Goal: Transaction & Acquisition: Purchase product/service

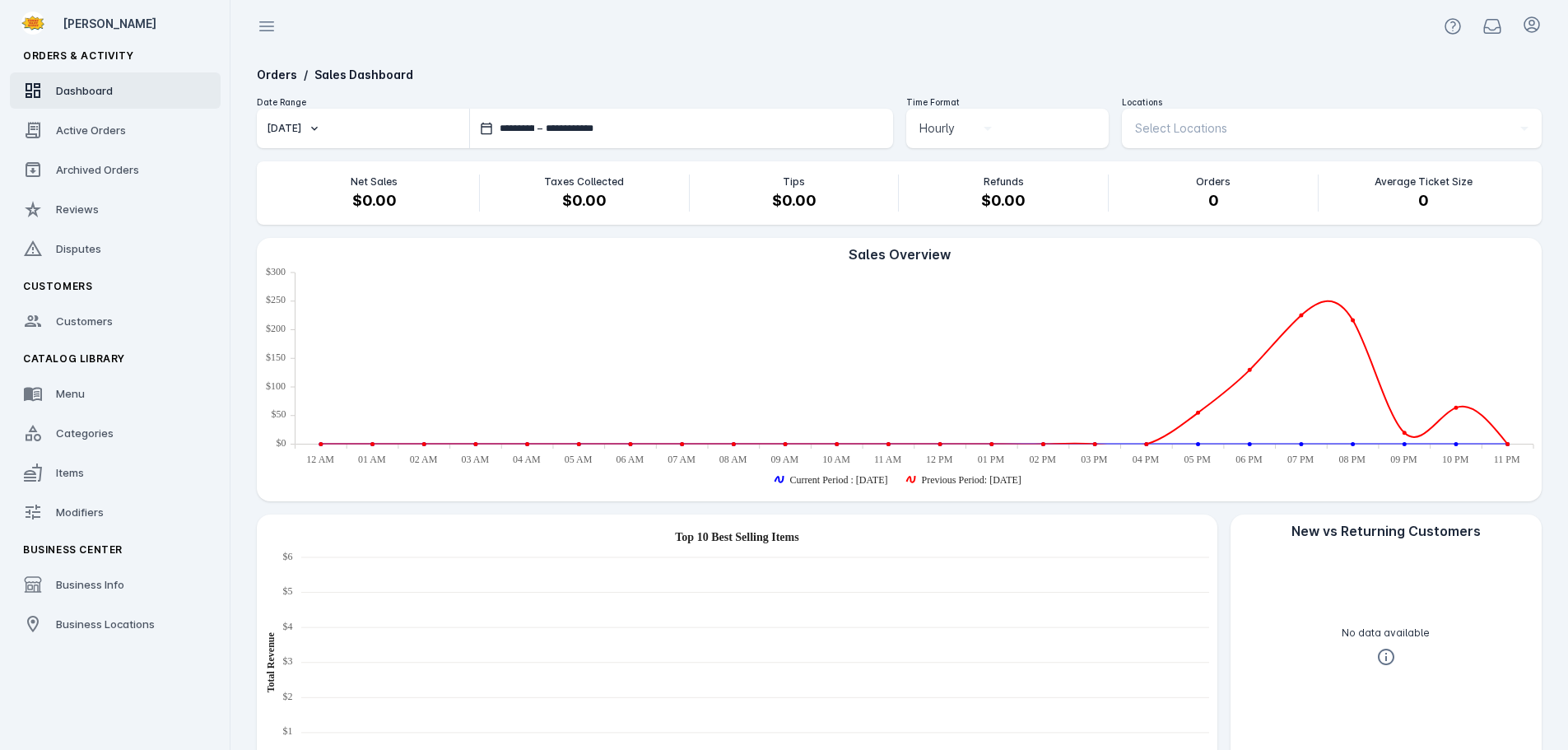
click at [363, 127] on button "Today" at bounding box center [363, 128] width 212 height 39
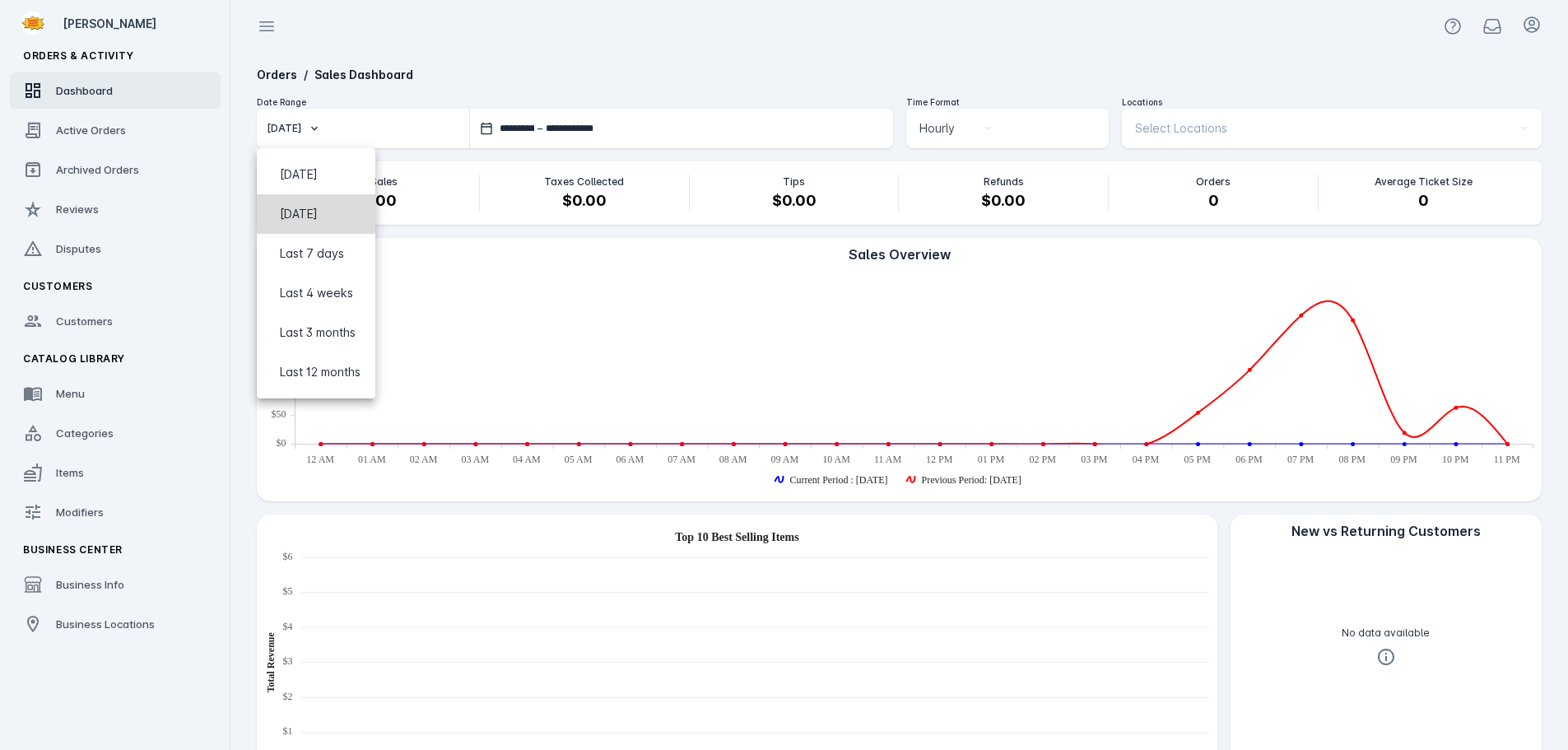
click at [362, 210] on span "Yesterday" at bounding box center [315, 214] width 92 height 20
type input "**********"
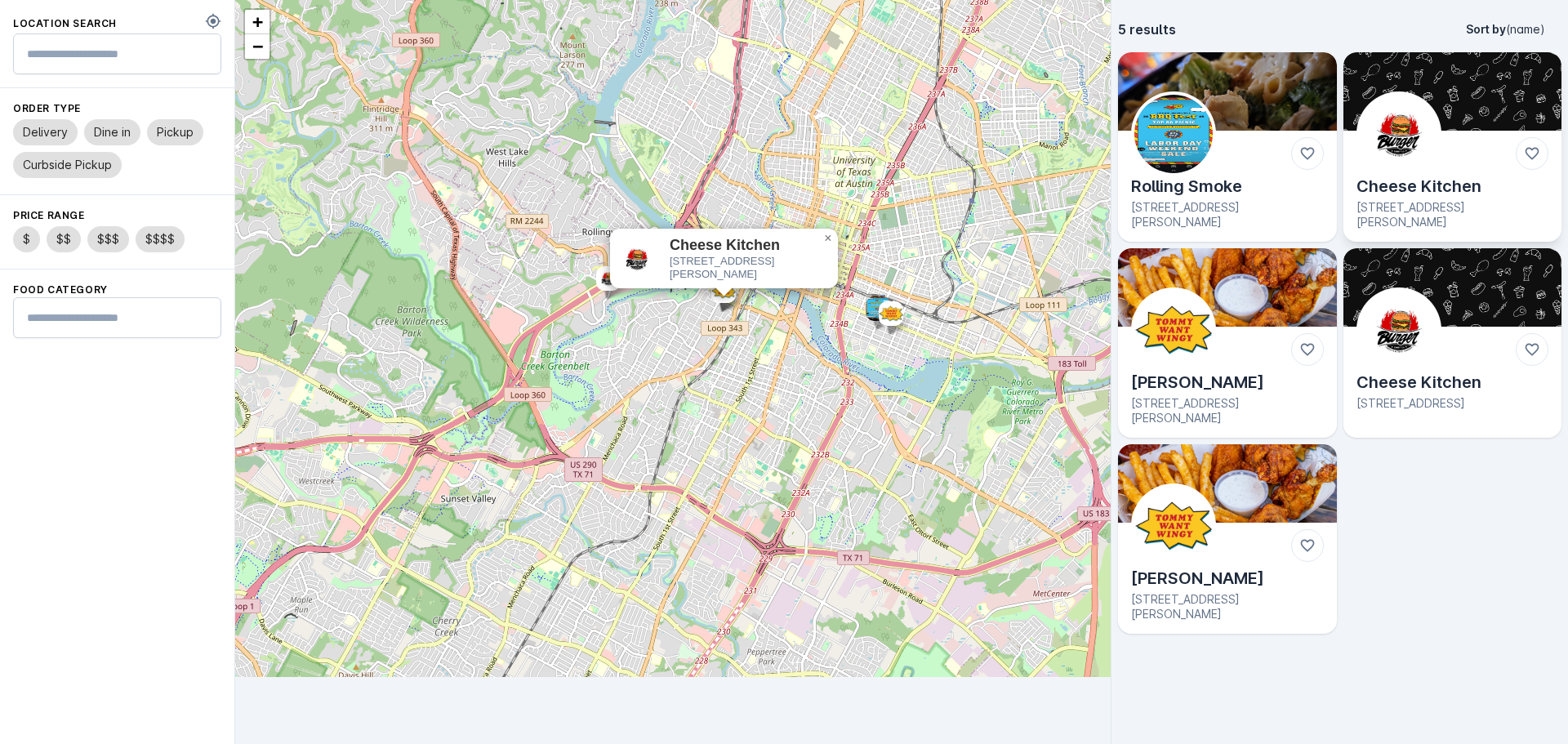
click at [1428, 113] on img at bounding box center [1398, 133] width 79 height 79
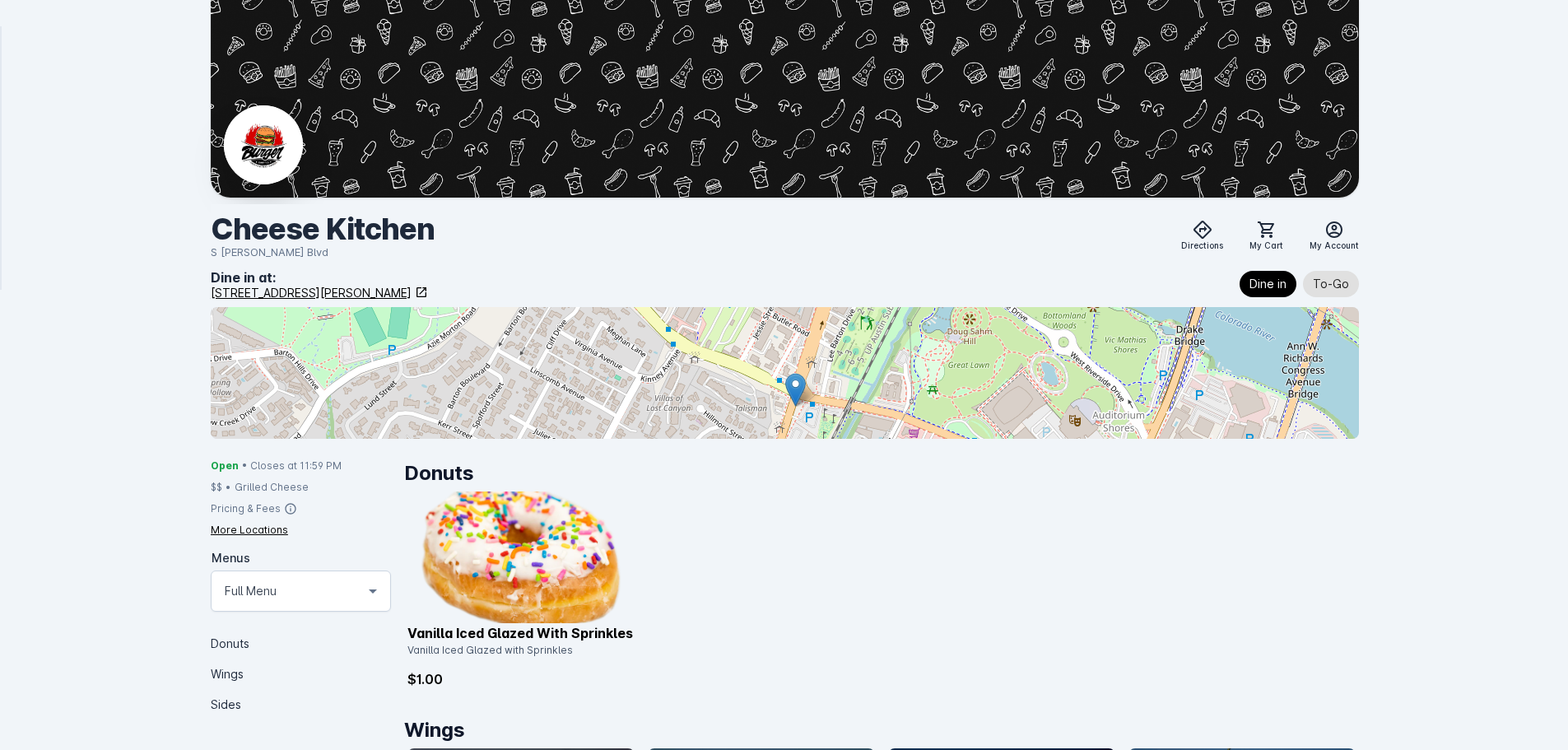
click at [523, 575] on img at bounding box center [520, 557] width 227 height 132
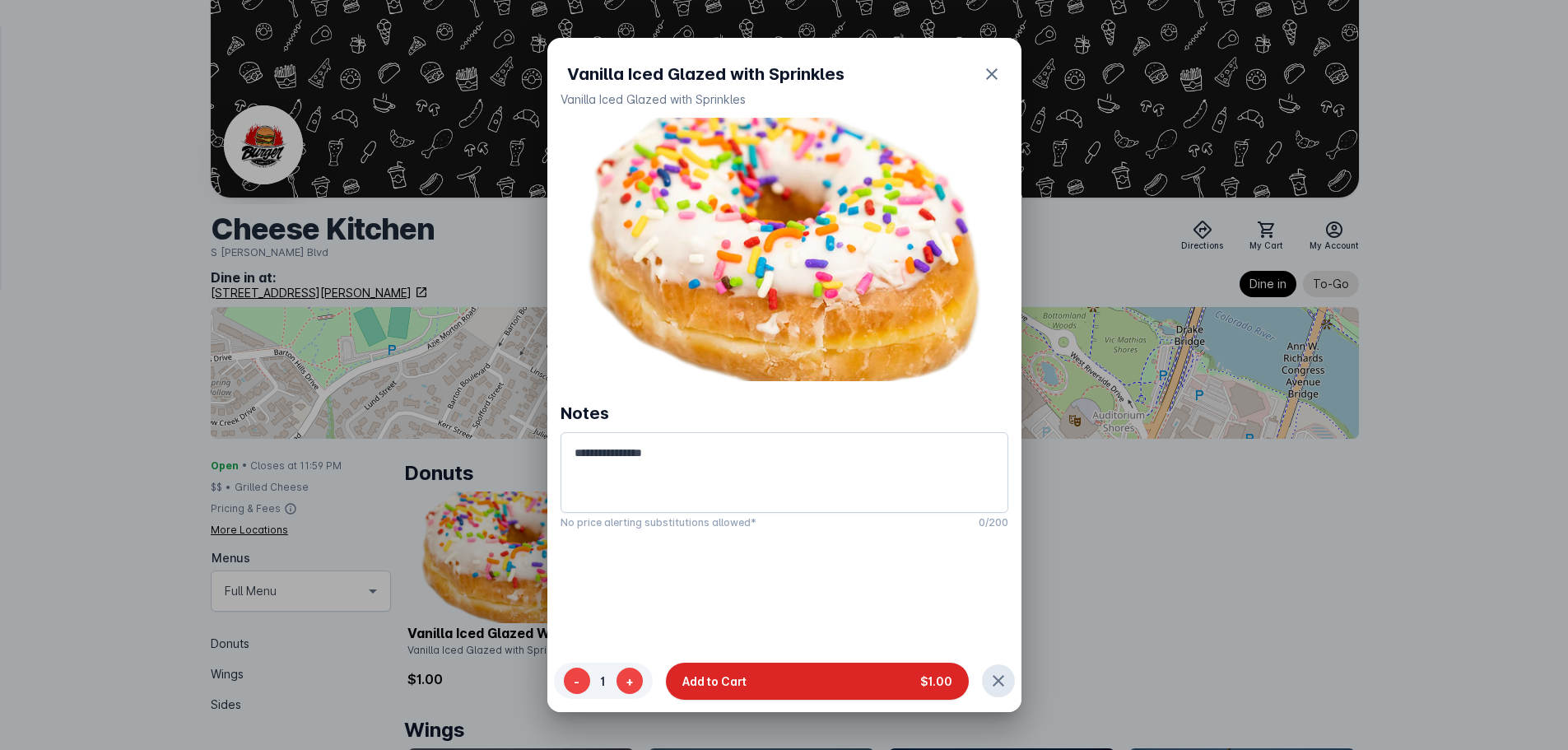
click at [780, 675] on button "Add to Cart $1.00" at bounding box center [817, 681] width 303 height 37
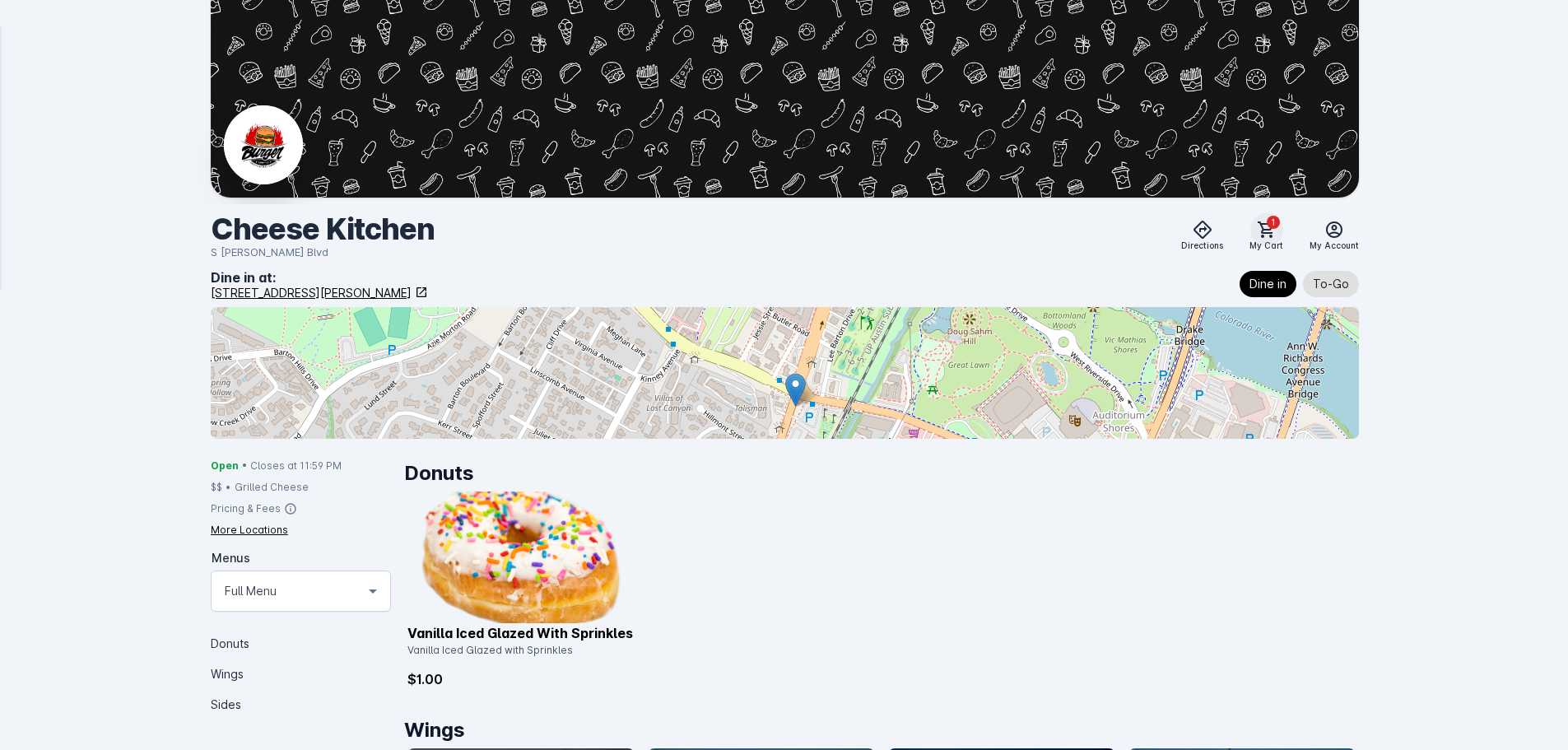
click at [1277, 231] on icon at bounding box center [1267, 230] width 20 height 20
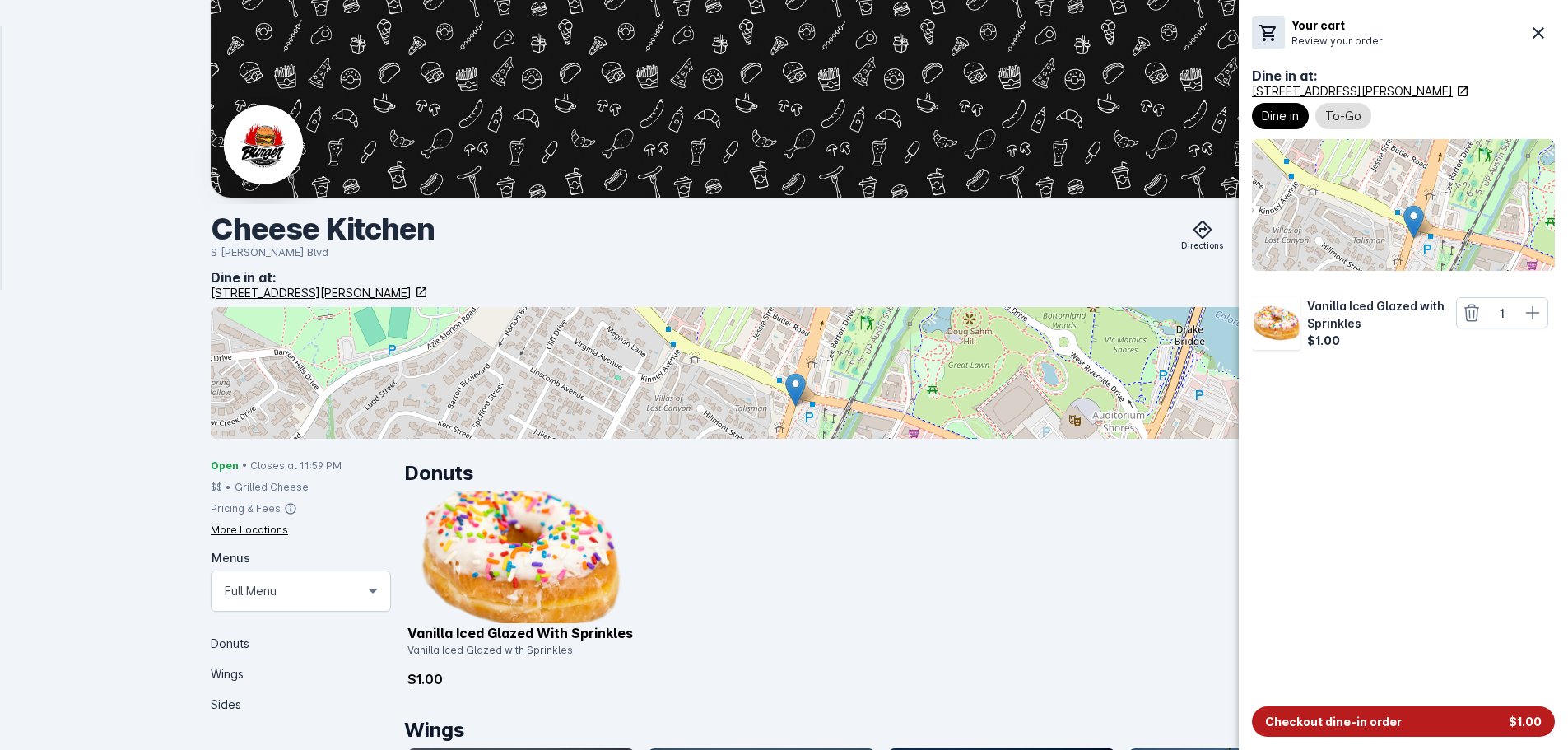
click at [1333, 723] on span "Checkout dine-in order" at bounding box center [1333, 721] width 136 height 17
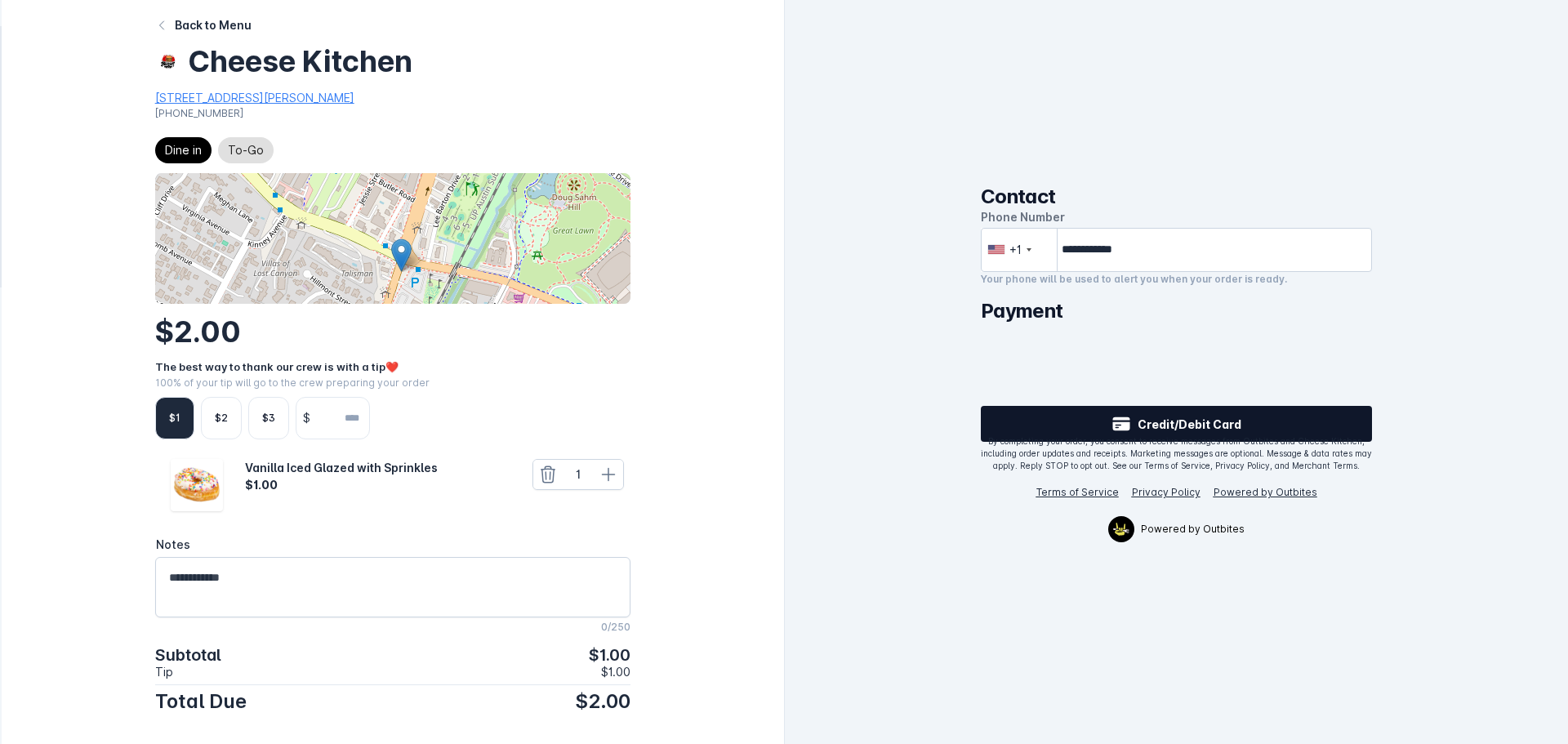
click at [1162, 422] on span "Credit/Debit Card" at bounding box center [1189, 423] width 103 height 17
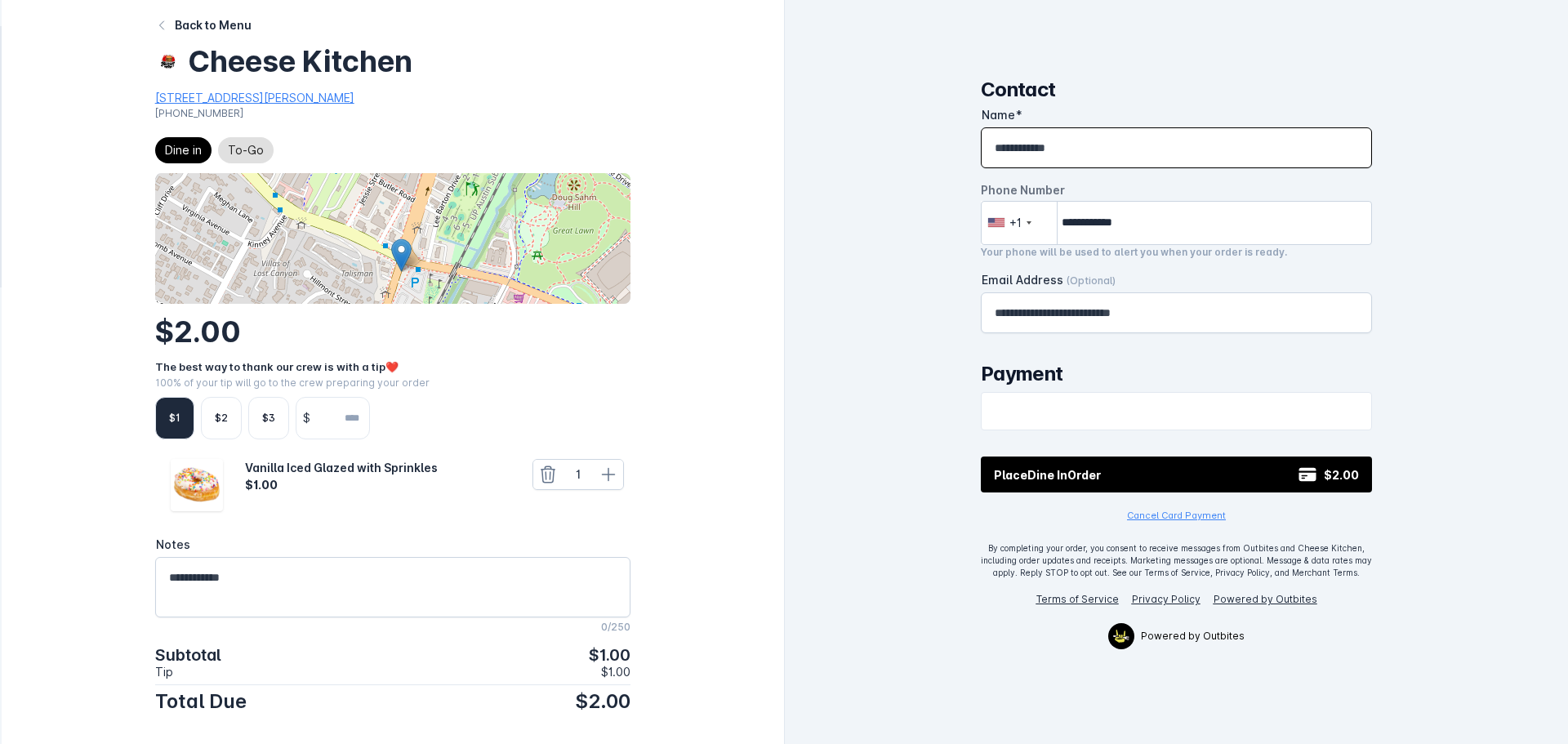
drag, startPoint x: 1085, startPoint y: 149, endPoint x: 884, endPoint y: 129, distance: 202.0
click at [894, 132] on div "**********" at bounding box center [1176, 372] width 783 height 744
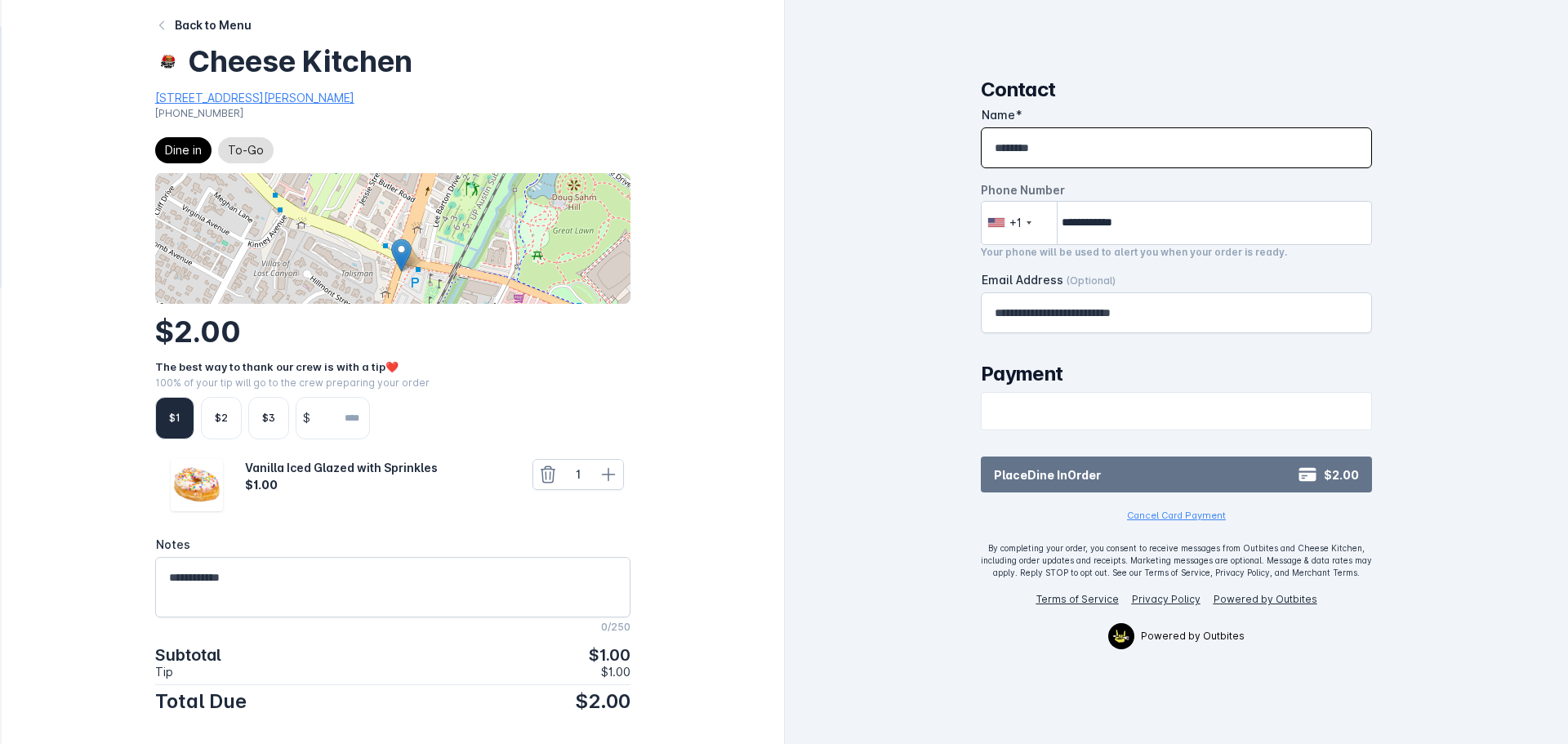
type input "********"
click at [1136, 464] on button "Place Dine In Order $2.00" at bounding box center [1176, 474] width 392 height 36
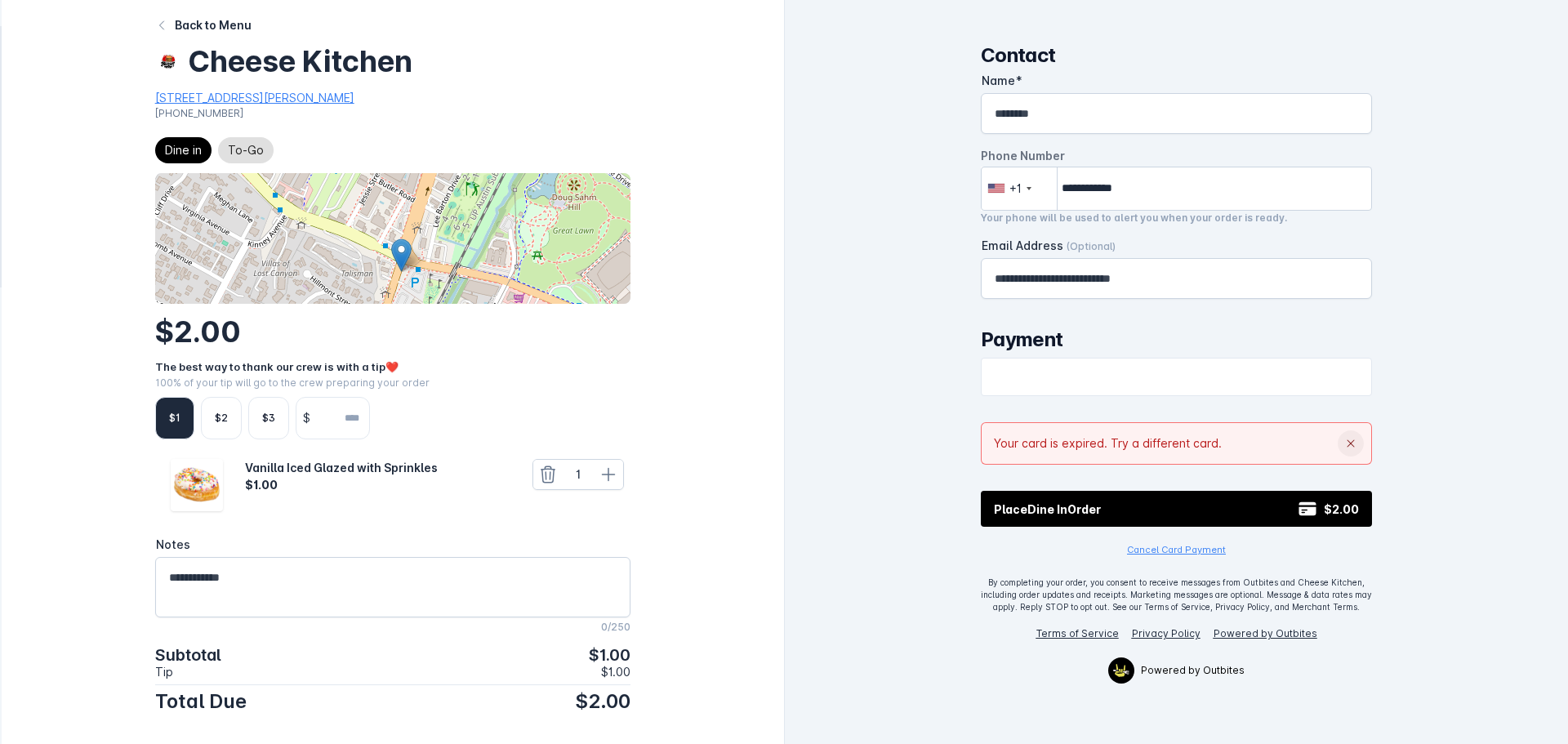
click at [1350, 445] on icon at bounding box center [1350, 443] width 13 height 13
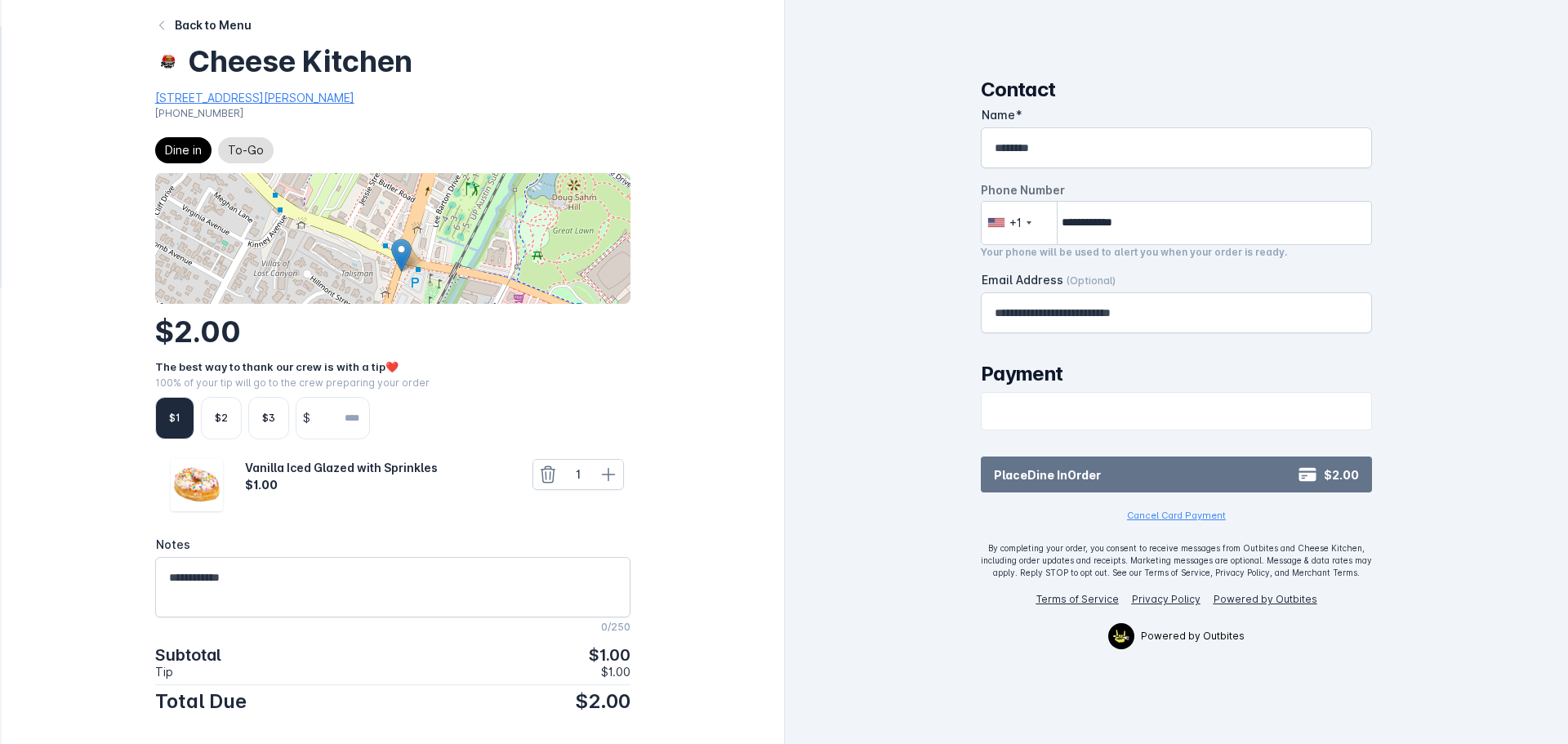
click at [1186, 476] on button "Place Dine In Order $2.00" at bounding box center [1176, 474] width 392 height 36
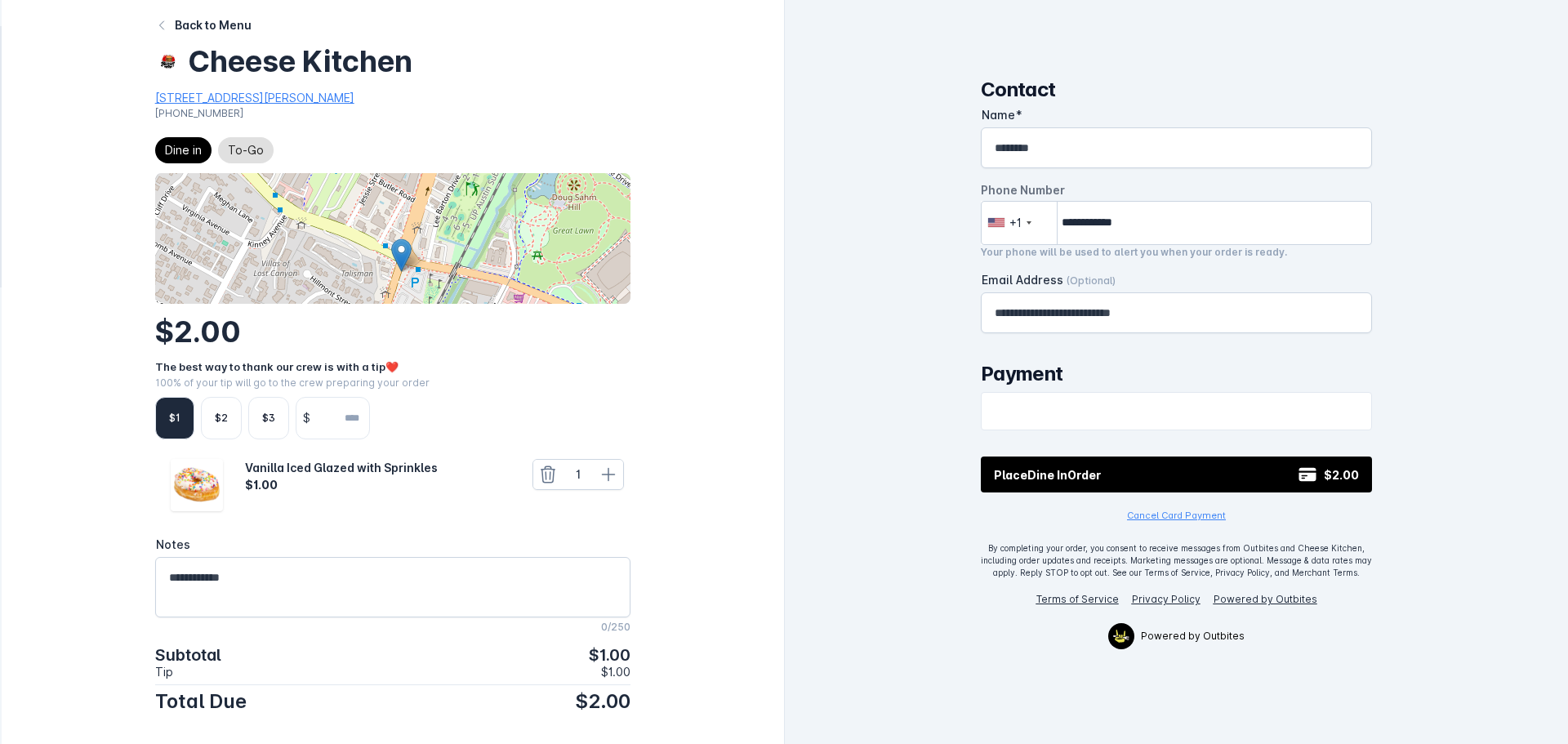
drag, startPoint x: 1175, startPoint y: 479, endPoint x: 1166, endPoint y: 468, distance: 14.2
click at [1175, 479] on button "Place Dine In Order $2.00" at bounding box center [1176, 474] width 392 height 36
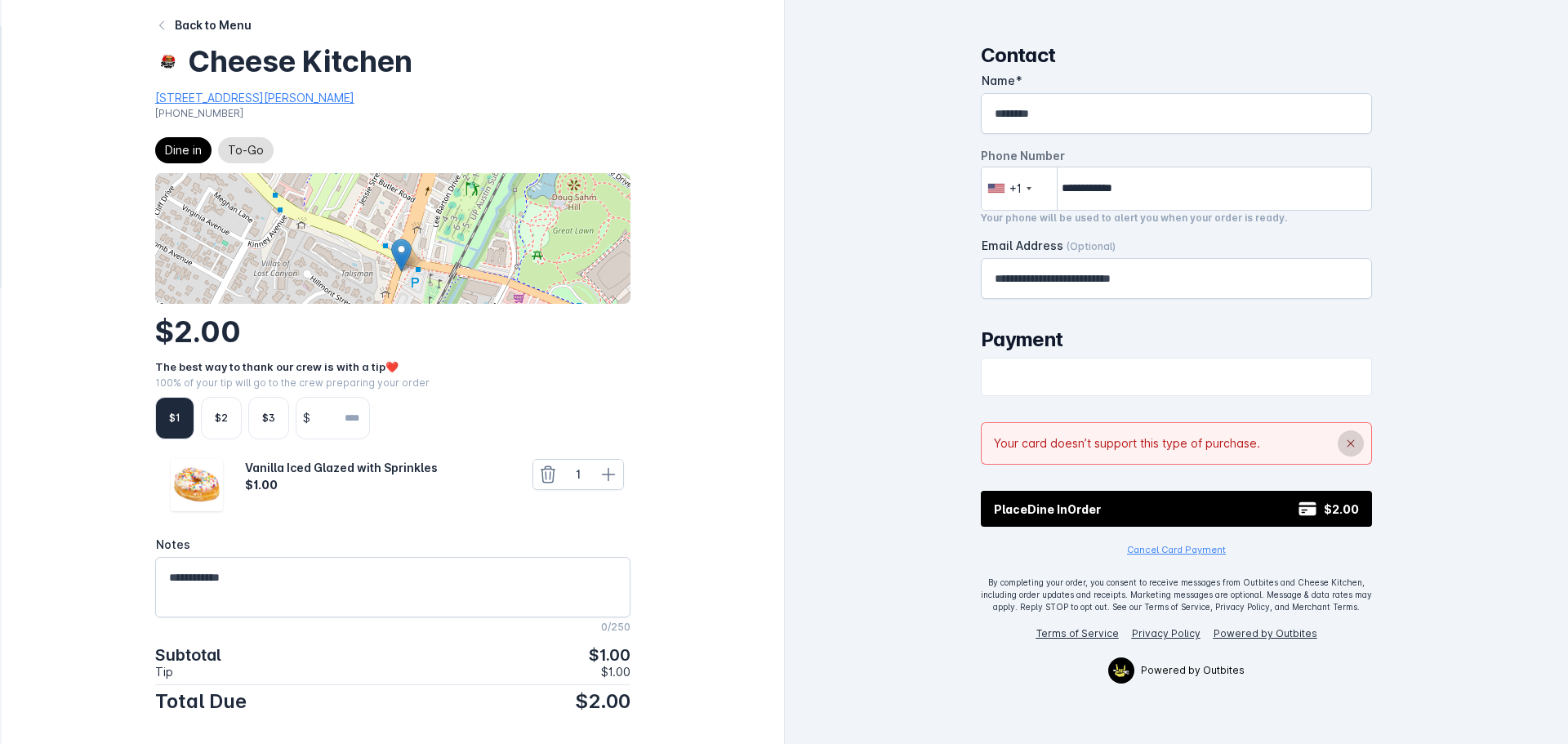
click at [1354, 437] on icon at bounding box center [1350, 443] width 13 height 13
